Goal: Information Seeking & Learning: Learn about a topic

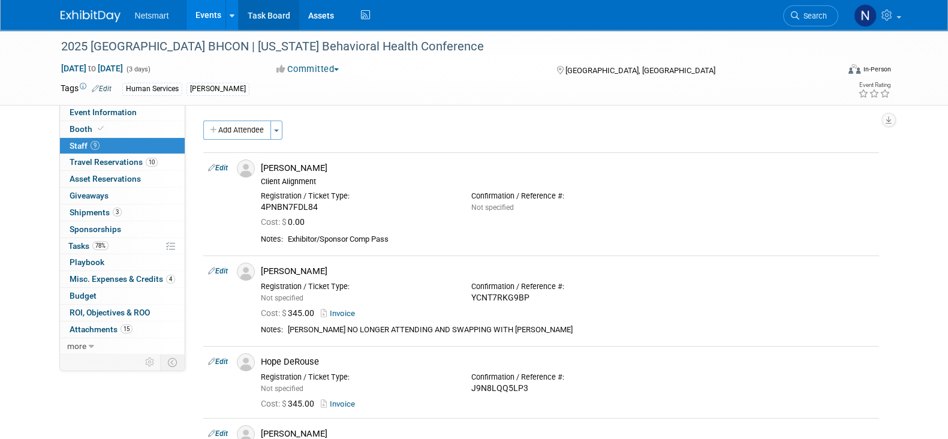
click at [257, 13] on link "Task Board" at bounding box center [269, 15] width 61 height 30
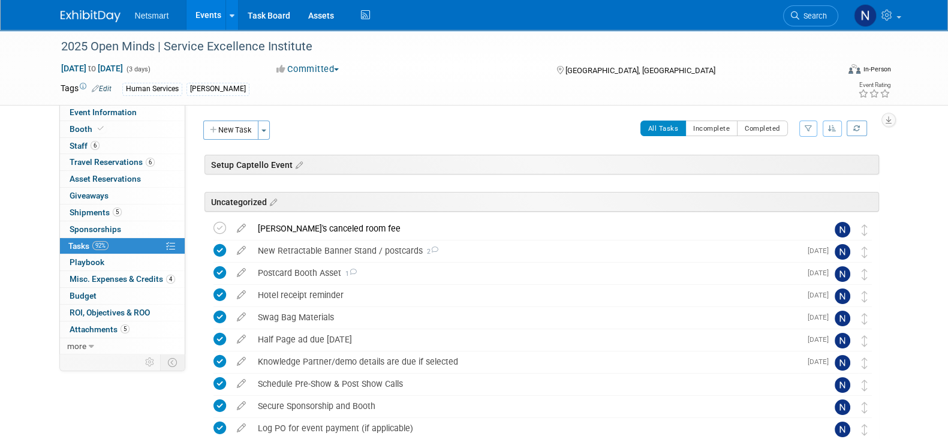
click at [99, 8] on link at bounding box center [98, 10] width 74 height 10
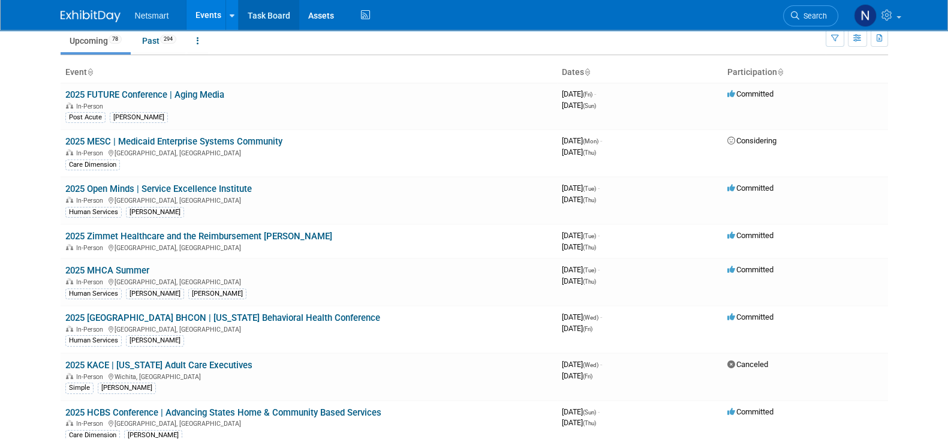
scroll to position [798, 0]
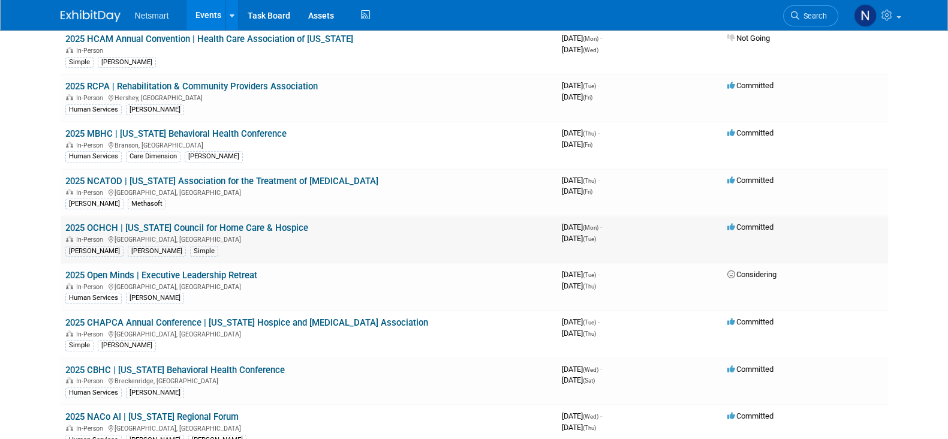
click at [228, 222] on link "2025 OCHCH | [US_STATE] Council for Home Care & Hospice" at bounding box center [186, 227] width 243 height 11
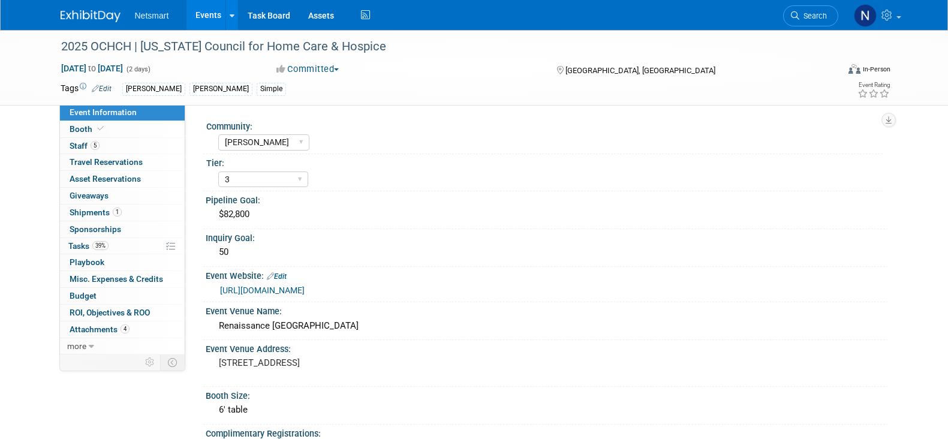
select select "[PERSON_NAME]"
select select "3"
select select "Yes"
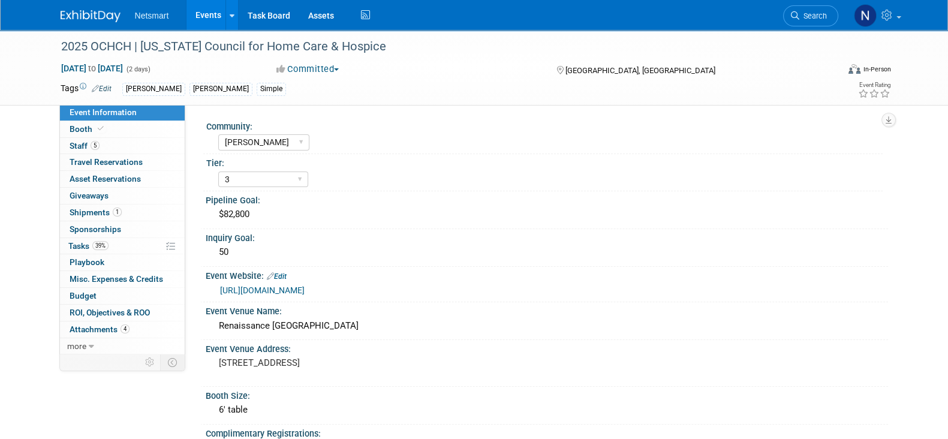
click at [305, 293] on link "https://council.ochch.org/events/Details/ochch-annual-conference-trade-show-130…" at bounding box center [262, 290] width 85 height 10
click at [827, 16] on link "Search" at bounding box center [810, 15] width 55 height 21
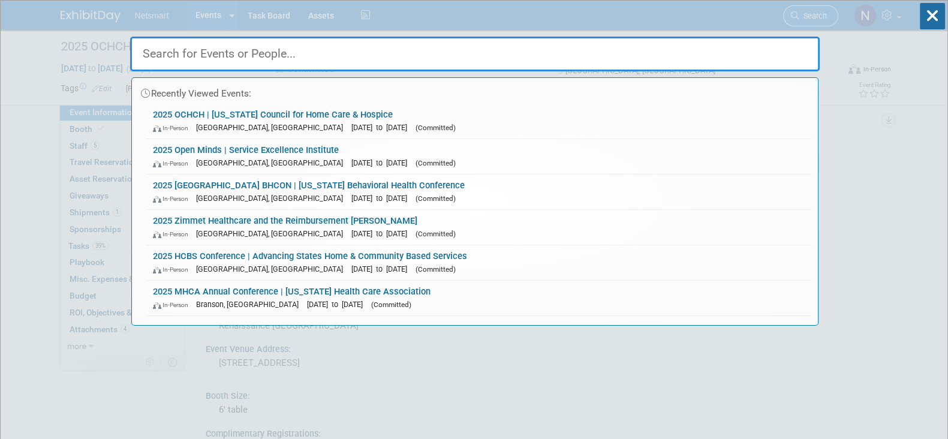
type input "c"
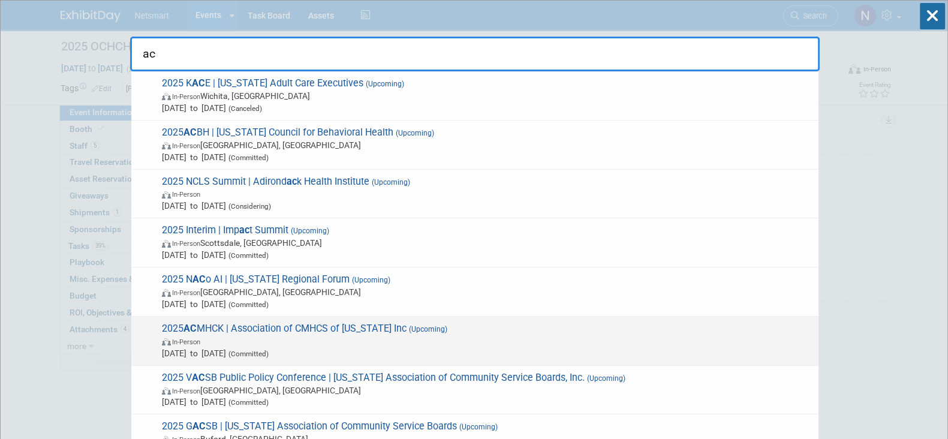
type input "ac"
click at [239, 342] on span "In-Person" at bounding box center [487, 341] width 651 height 12
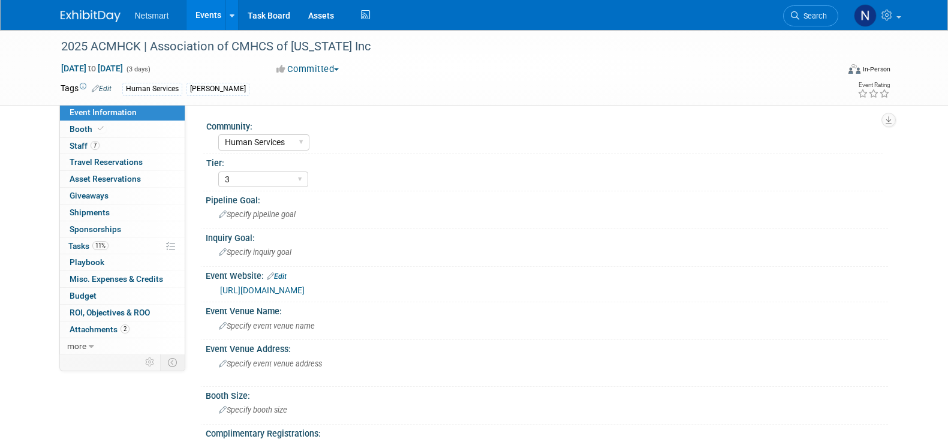
select select "Human Services"
select select "3"
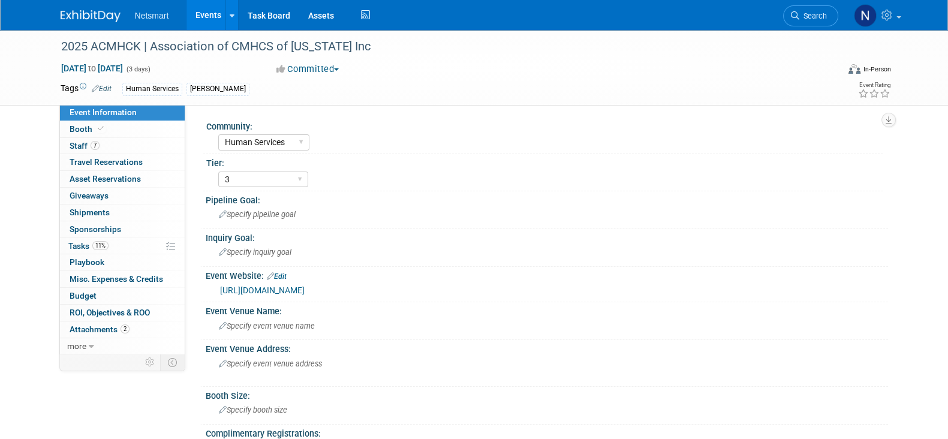
click at [305, 287] on link "[URL][DOMAIN_NAME]" at bounding box center [262, 290] width 85 height 10
